Goal: Check status

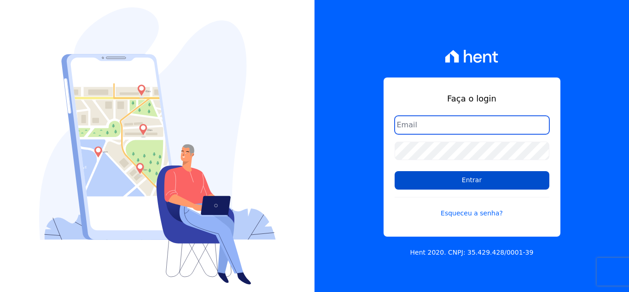
type input "[EMAIL_ADDRESS][DOMAIN_NAME]"
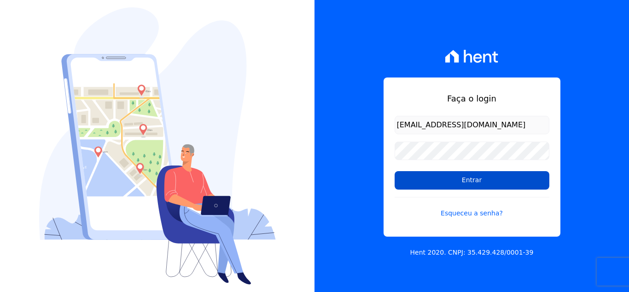
click at [436, 171] on input "Entrar" at bounding box center [472, 180] width 155 height 18
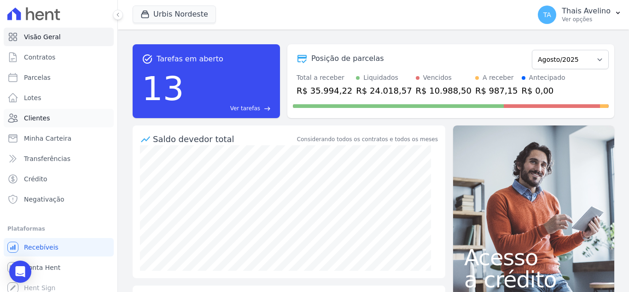
click at [57, 116] on link "Clientes" at bounding box center [59, 118] width 110 height 18
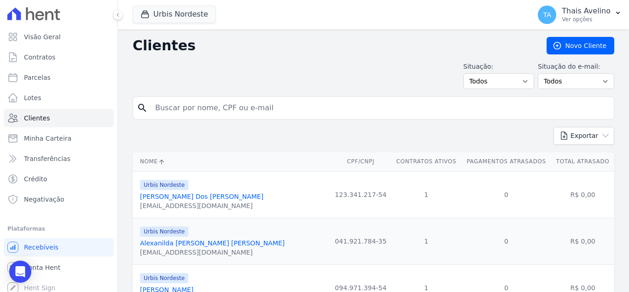
click at [221, 102] on input "search" at bounding box center [380, 108] width 461 height 18
type input "[PERSON_NAME]"
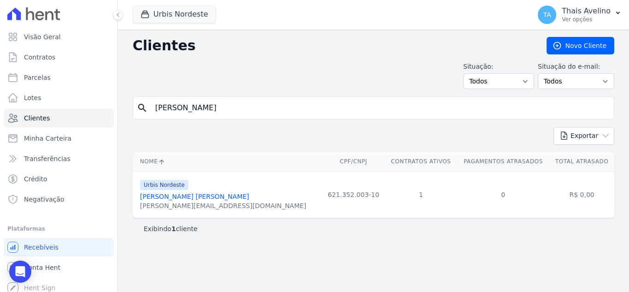
click at [188, 195] on link "[PERSON_NAME] [PERSON_NAME]" at bounding box center [194, 196] width 109 height 7
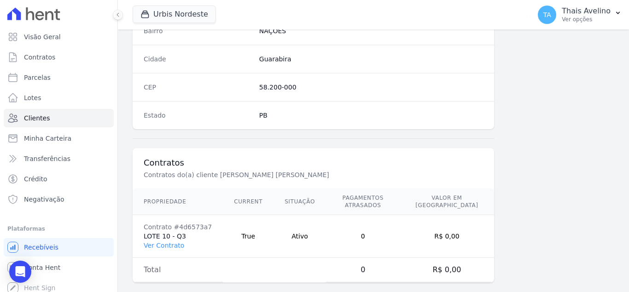
scroll to position [570, 0]
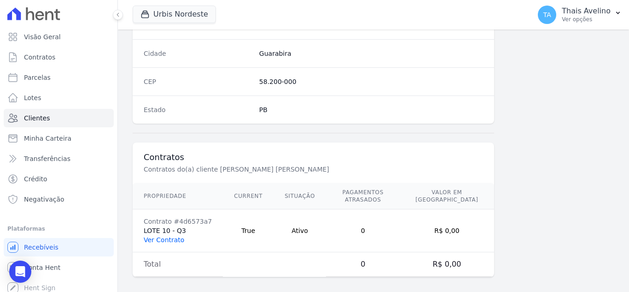
click at [169, 236] on link "Ver Contrato" at bounding box center [164, 239] width 41 height 7
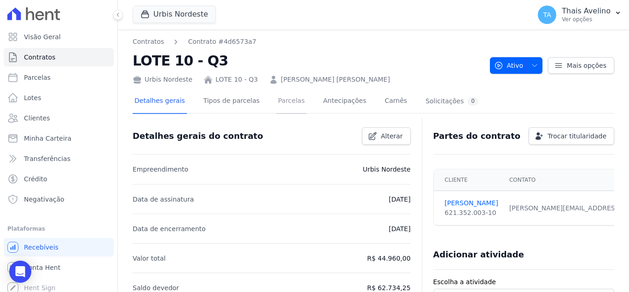
click at [276, 109] on link "Parcelas" at bounding box center [291, 101] width 30 height 24
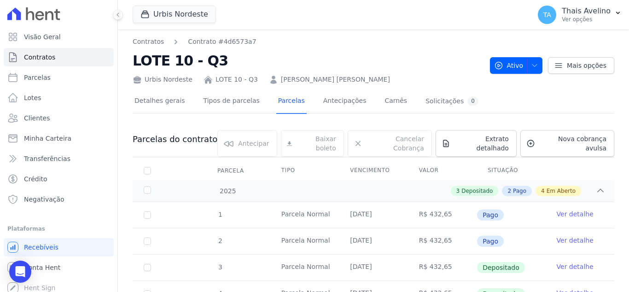
click at [392, 186] on div "3 Depositado 2 Pago 4 Em Aberto" at bounding box center [397, 191] width 416 height 10
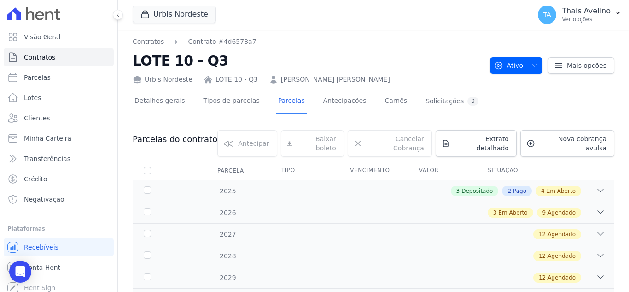
click at [392, 186] on div "3 Depositado 2 Pago 4 Em Aberto" at bounding box center [397, 191] width 416 height 10
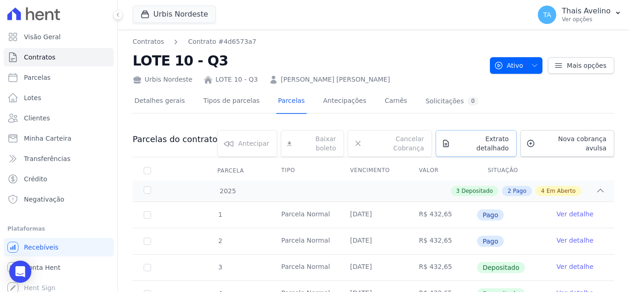
click at [472, 146] on link "Extrato detalhado" at bounding box center [476, 143] width 81 height 27
click at [586, 144] on span "Exportar PDF" at bounding box center [599, 139] width 48 height 9
click at [506, 103] on div "Detalhes gerais Tipos de parcelas [GEOGRAPHIC_DATA] Antecipações [PERSON_NAME] …" at bounding box center [374, 101] width 482 height 23
click at [535, 67] on button "Ativo" at bounding box center [516, 65] width 53 height 17
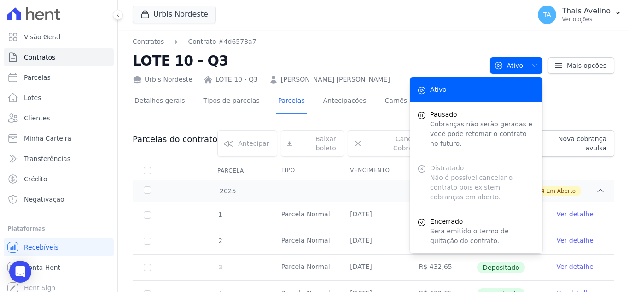
click at [383, 58] on h2 "LOTE 10 - Q3" at bounding box center [308, 60] width 350 height 21
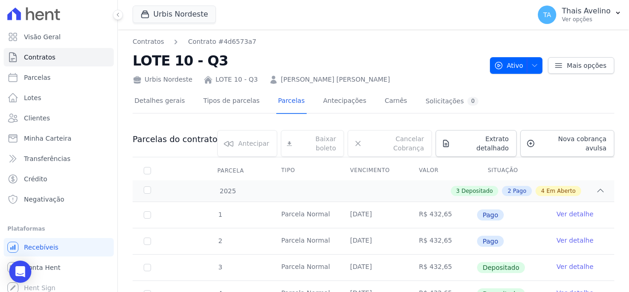
click at [406, 56] on h2 "LOTE 10 - Q3" at bounding box center [308, 60] width 350 height 21
click at [440, 58] on h2 "LOTE 10 - Q3" at bounding box center [308, 60] width 350 height 21
